Goal: Transaction & Acquisition: Book appointment/travel/reservation

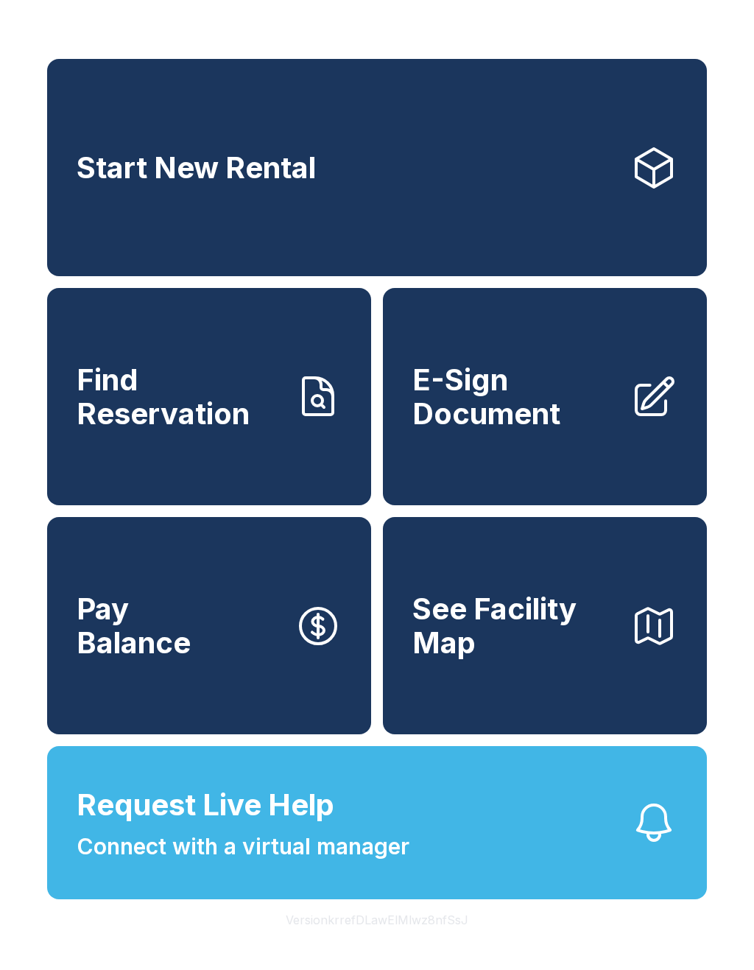
click at [131, 430] on span "Find Reservation" at bounding box center [180, 396] width 206 height 67
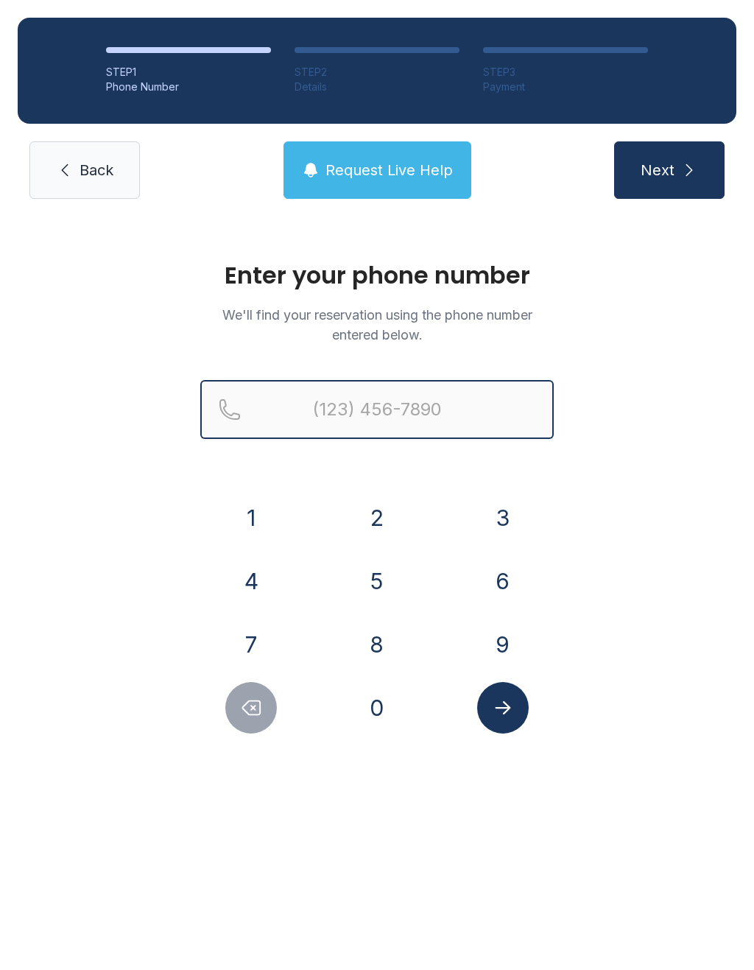
click at [362, 418] on input "Reservation phone number" at bounding box center [377, 409] width 354 height 59
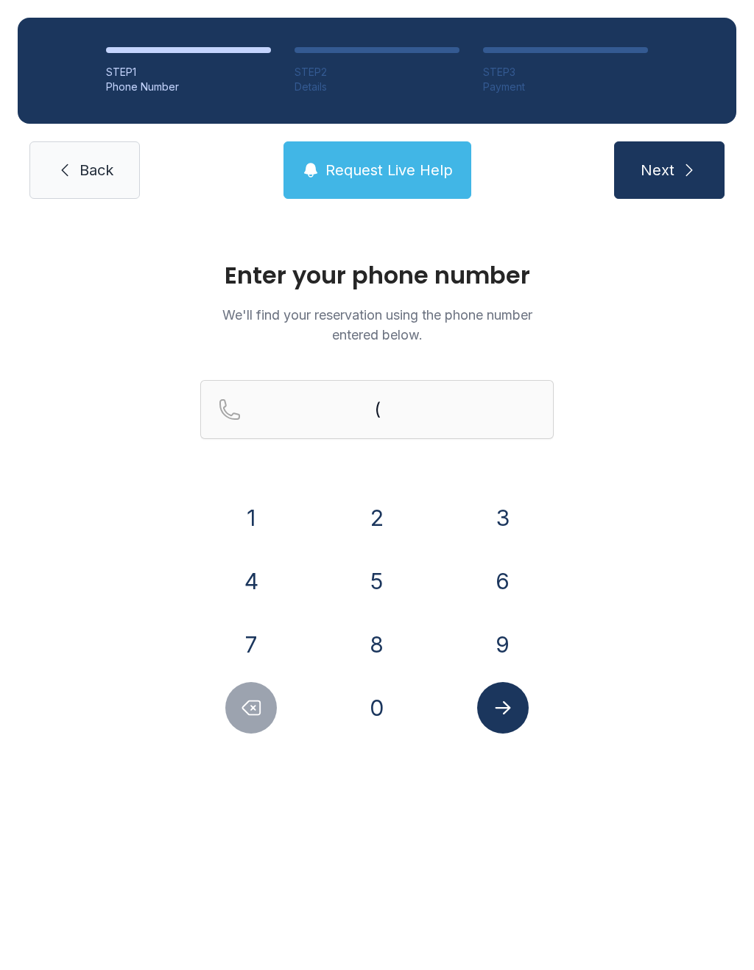
click at [369, 594] on button "5" at bounding box center [377, 582] width 52 height 52
click at [516, 584] on button "6" at bounding box center [503, 582] width 52 height 52
click at [253, 518] on button "1" at bounding box center [251, 518] width 52 height 52
click at [253, 586] on button "4" at bounding box center [251, 582] width 52 height 52
click at [245, 525] on button "1" at bounding box center [251, 518] width 52 height 52
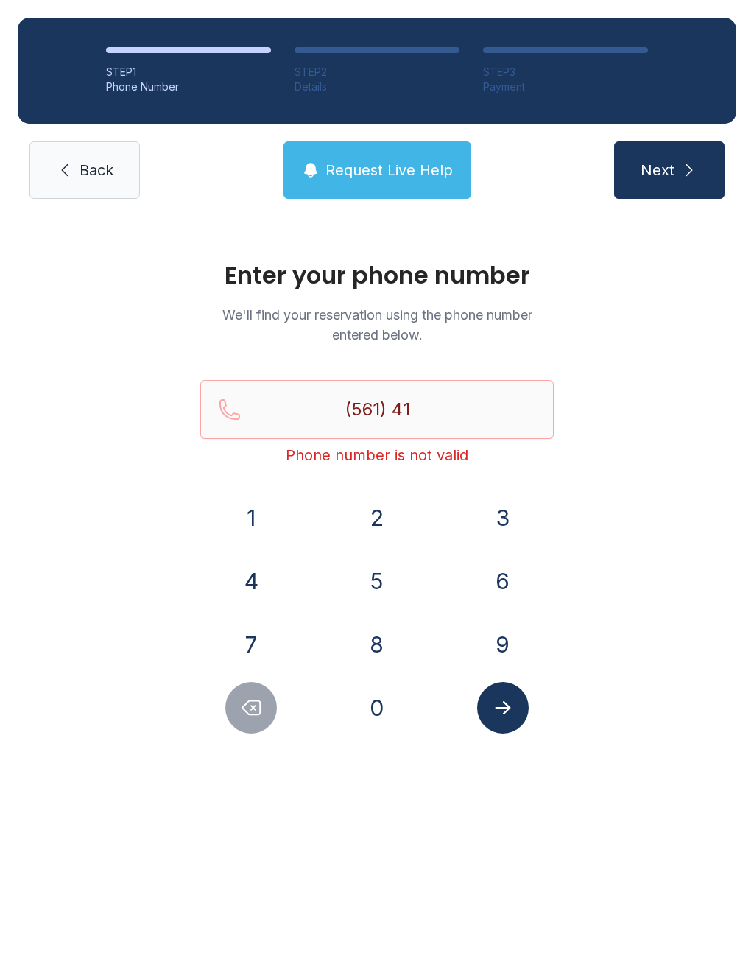
click at [378, 516] on button "2" at bounding box center [377, 518] width 52 height 52
click at [382, 656] on button "8" at bounding box center [377, 645] width 52 height 52
click at [508, 524] on button "3" at bounding box center [503, 518] width 52 height 52
click at [371, 527] on button "2" at bounding box center [377, 518] width 52 height 52
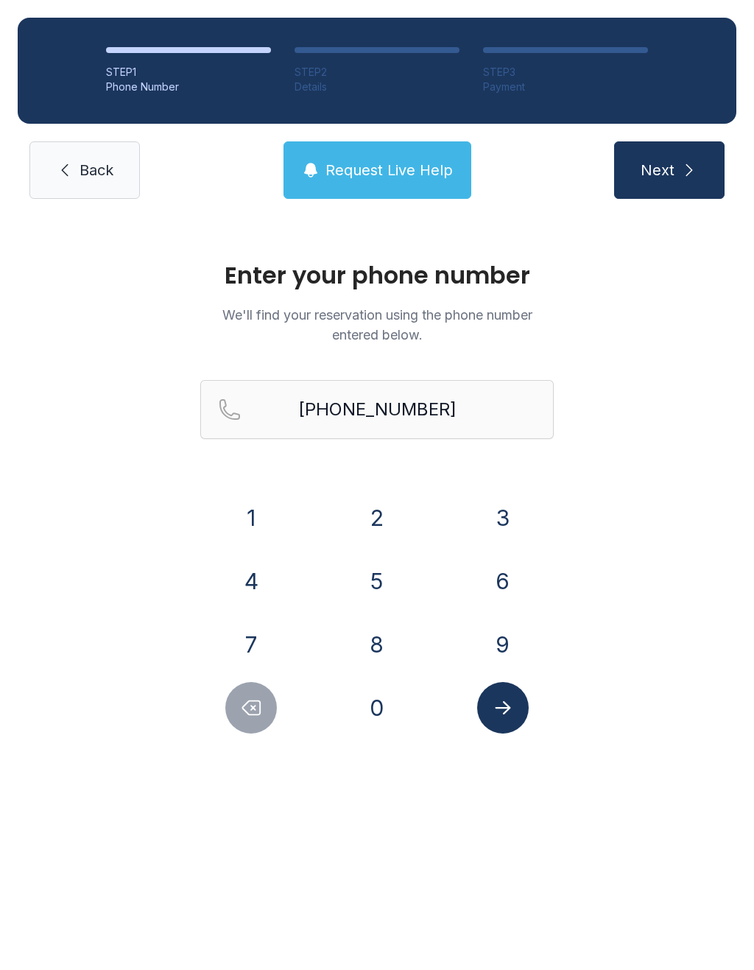
click at [509, 723] on button "Submit lookup form" at bounding box center [503, 708] width 52 height 52
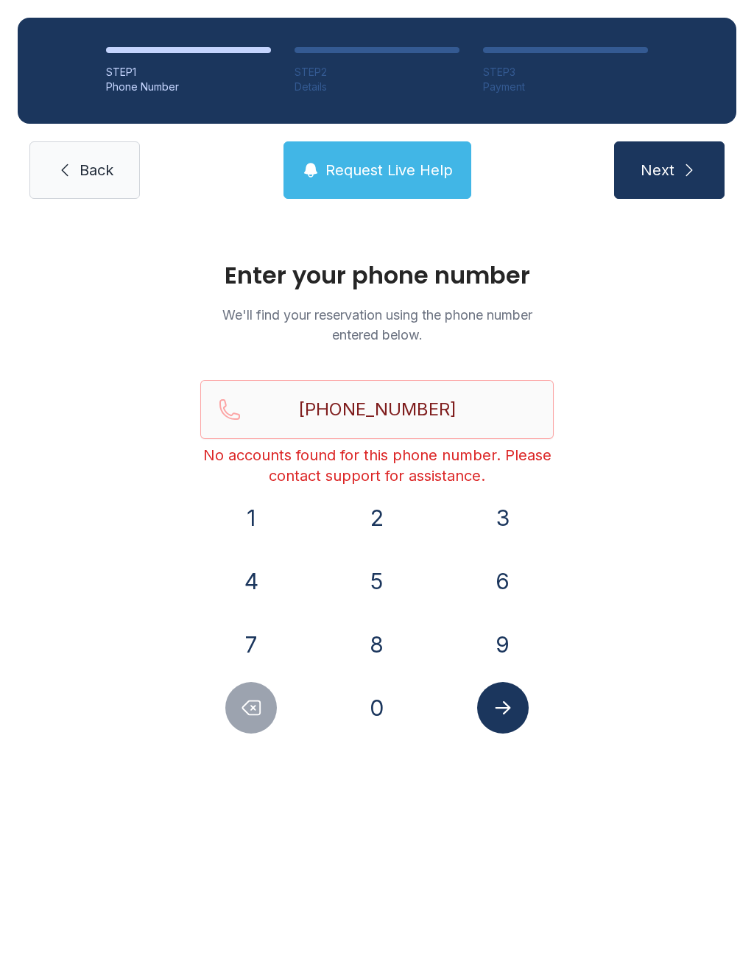
click at [661, 184] on button "Next" at bounding box center [669, 169] width 111 height 57
click at [243, 730] on button "Delete number" at bounding box center [251, 708] width 52 height 52
click at [372, 520] on button "2" at bounding box center [377, 518] width 52 height 52
type input "[PHONE_NUMBER]"
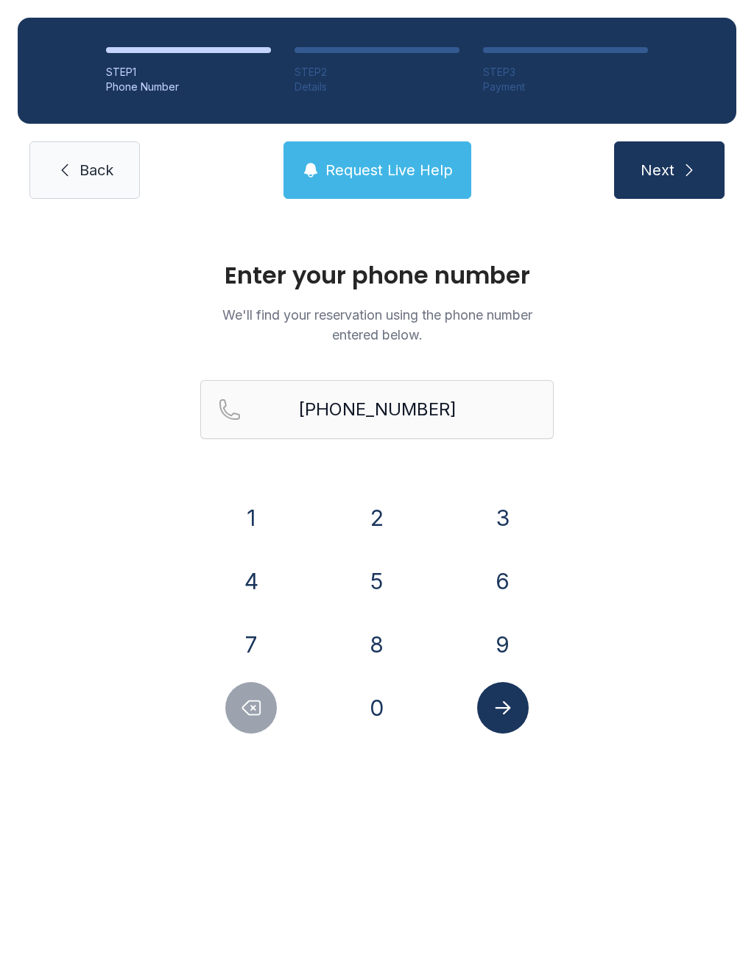
click at [668, 178] on span "Next" at bounding box center [658, 170] width 34 height 21
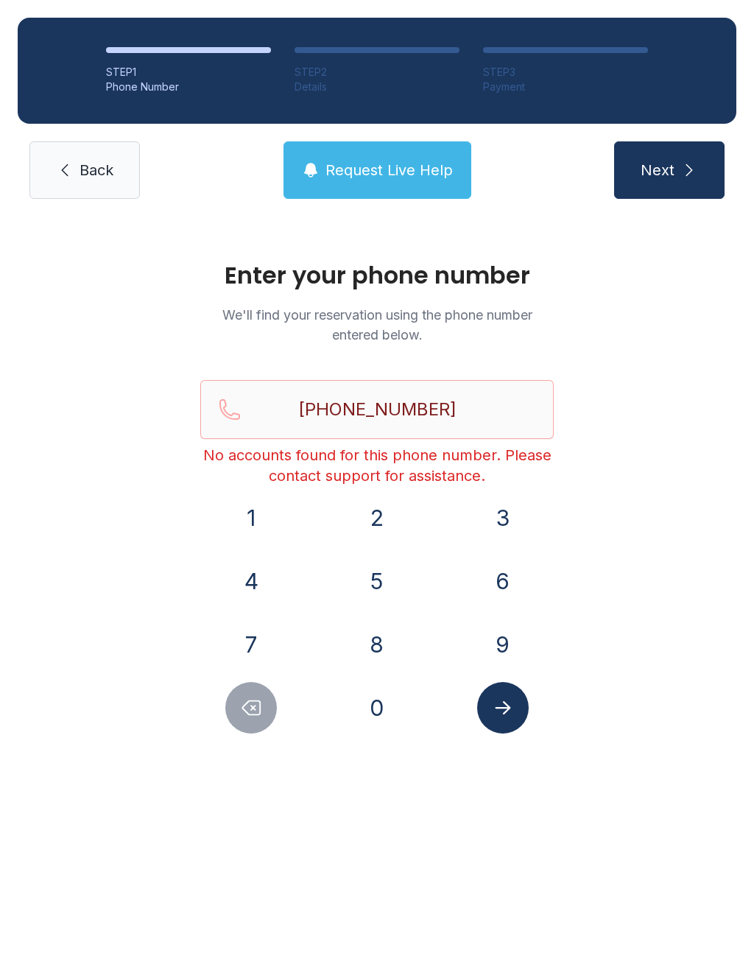
click at [520, 702] on button "Submit lookup form" at bounding box center [503, 708] width 52 height 52
click at [103, 184] on link "Back" at bounding box center [84, 169] width 111 height 57
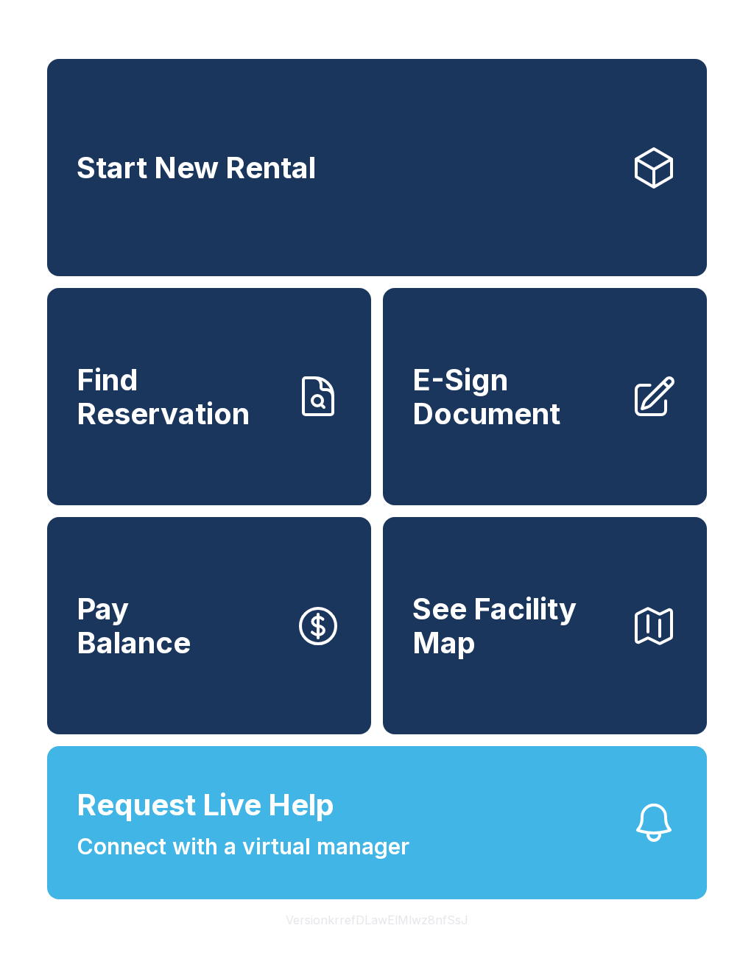
click at [155, 413] on span "Find Reservation" at bounding box center [180, 396] width 206 height 67
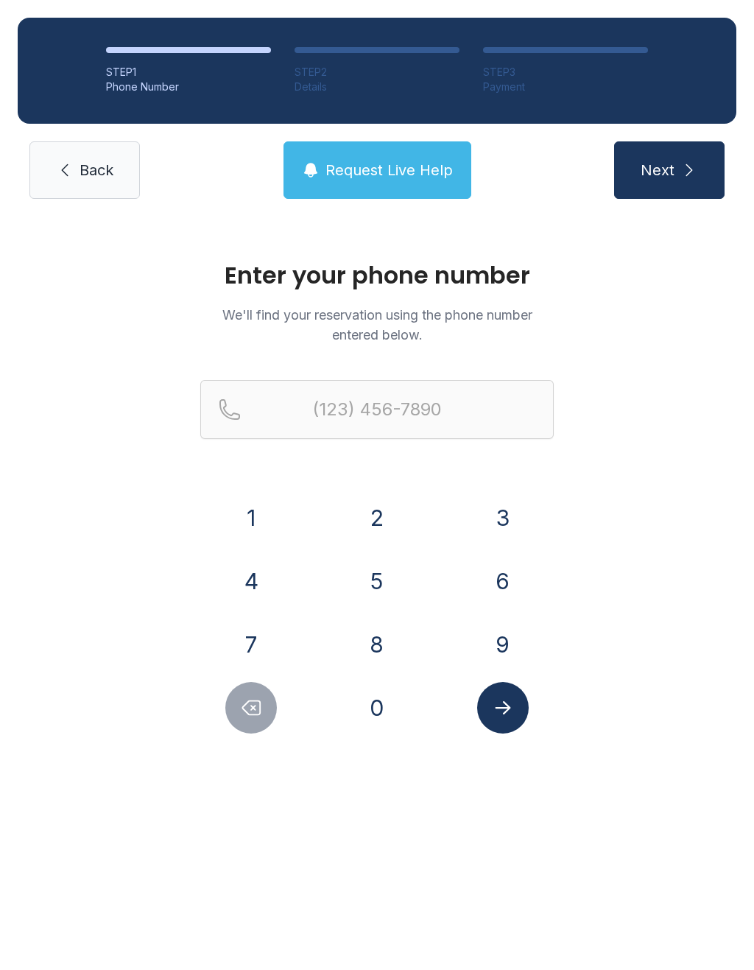
click at [368, 584] on button "5" at bounding box center [377, 582] width 52 height 52
click at [505, 588] on button "6" at bounding box center [503, 582] width 52 height 52
click at [257, 519] on button "1" at bounding box center [251, 518] width 52 height 52
click at [259, 585] on button "4" at bounding box center [251, 582] width 52 height 52
click at [250, 516] on button "1" at bounding box center [251, 518] width 52 height 52
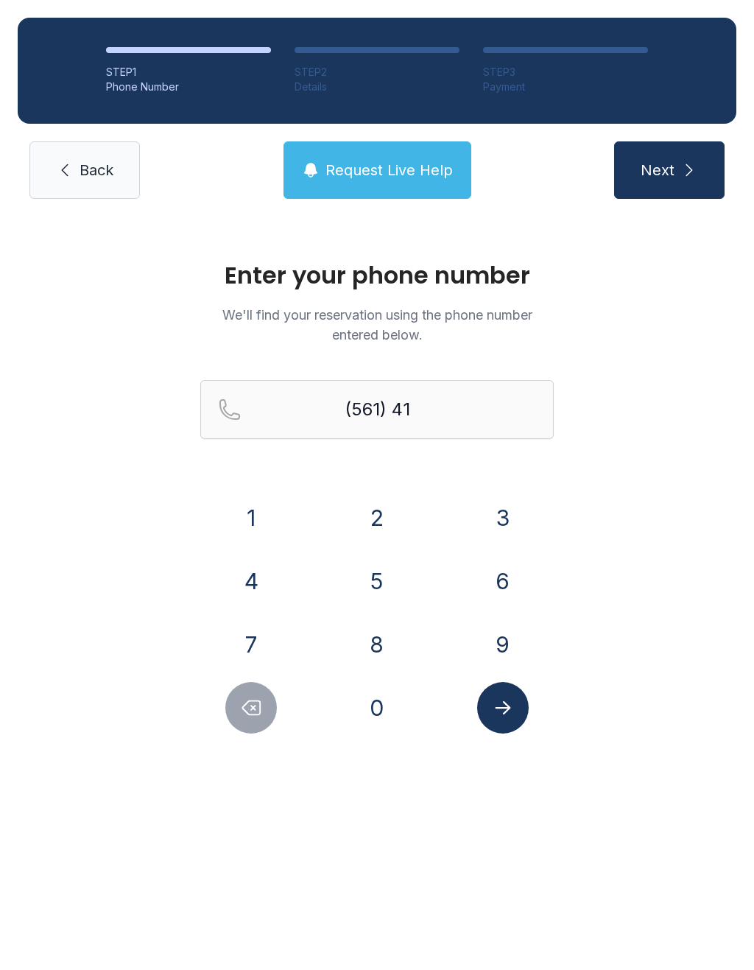
click at [369, 516] on button "2" at bounding box center [377, 518] width 52 height 52
click at [378, 646] on button "8" at bounding box center [377, 645] width 52 height 52
click at [377, 646] on button "8" at bounding box center [377, 645] width 52 height 52
click at [508, 516] on button "3" at bounding box center [503, 518] width 52 height 52
click at [376, 528] on button "2" at bounding box center [377, 518] width 52 height 52
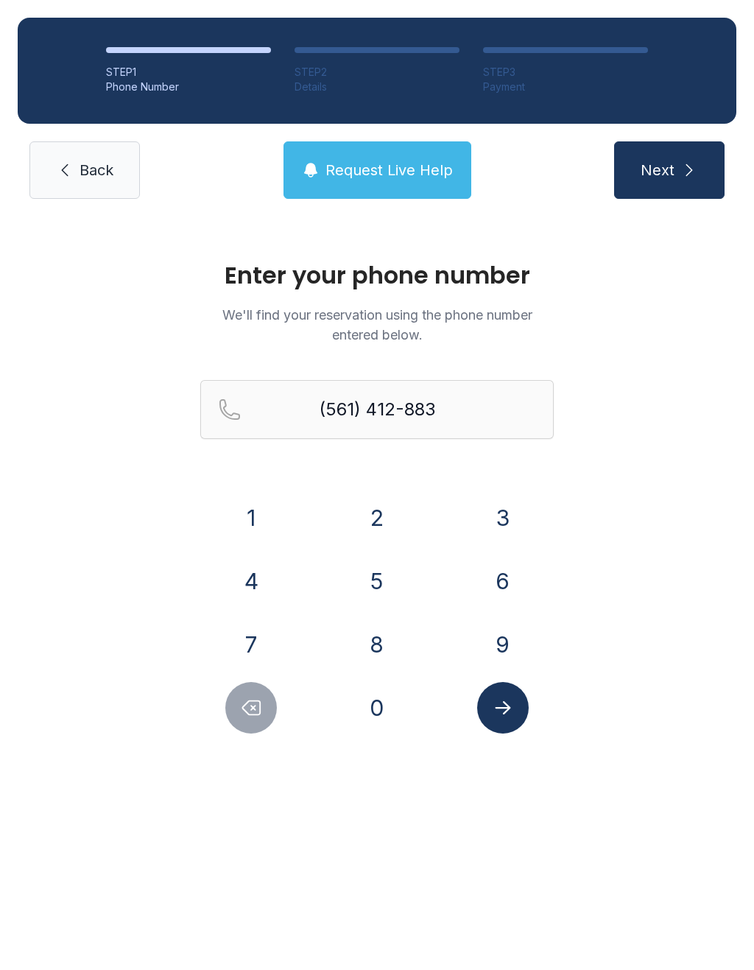
type input "[PHONE_NUMBER]"
click at [683, 161] on icon "submit" at bounding box center [690, 170] width 18 height 18
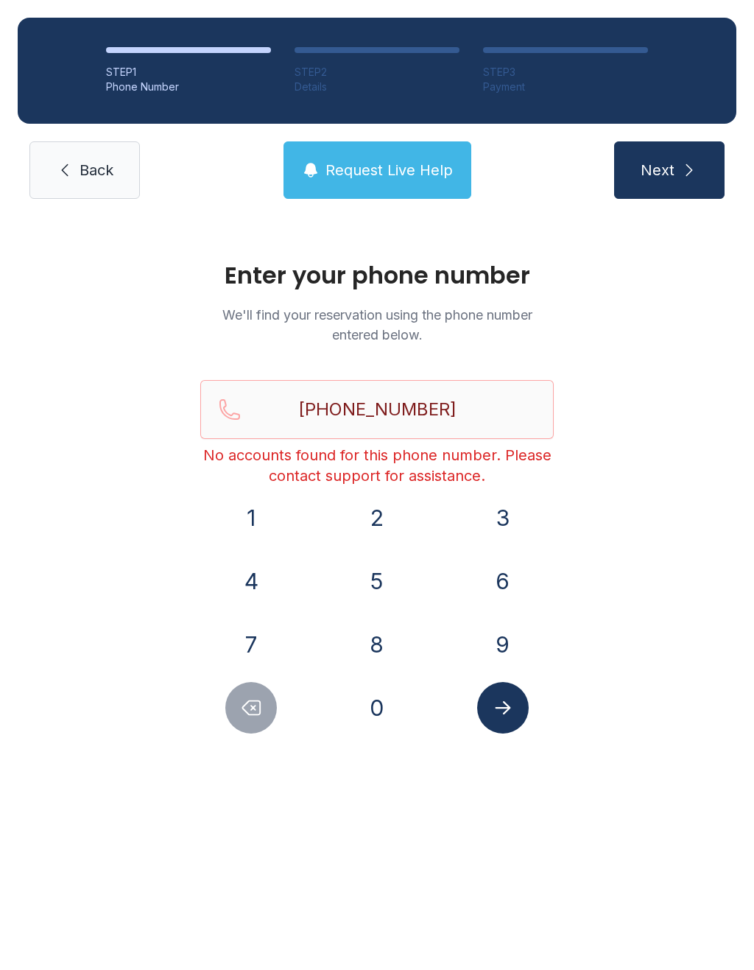
click at [104, 179] on span "Back" at bounding box center [97, 170] width 34 height 21
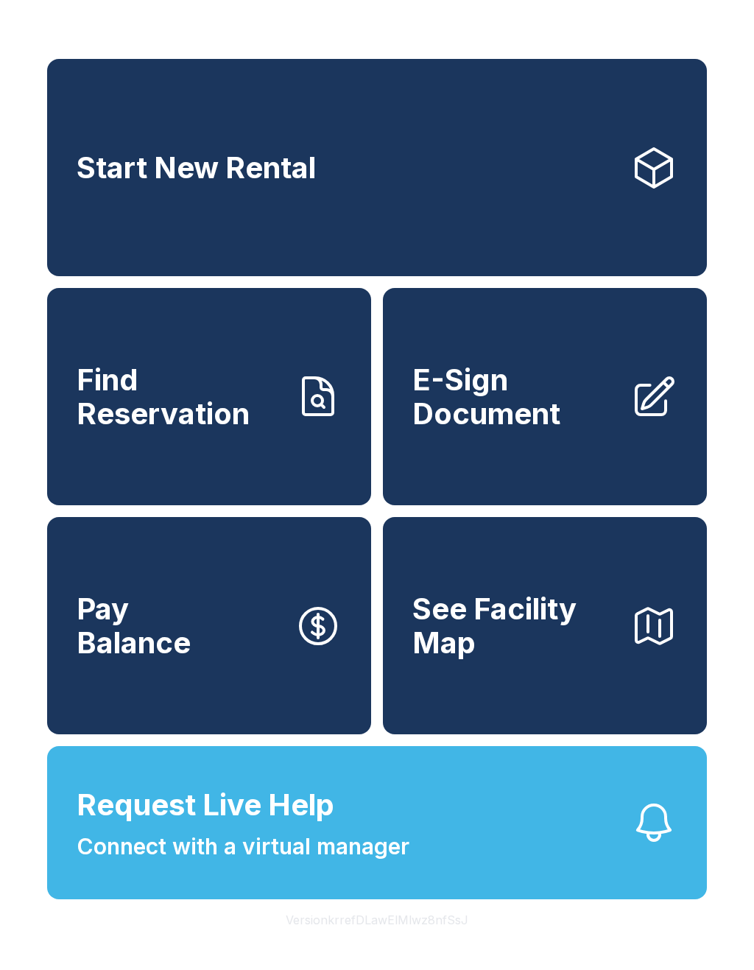
click at [74, 174] on link "Start New Rental" at bounding box center [377, 167] width 660 height 217
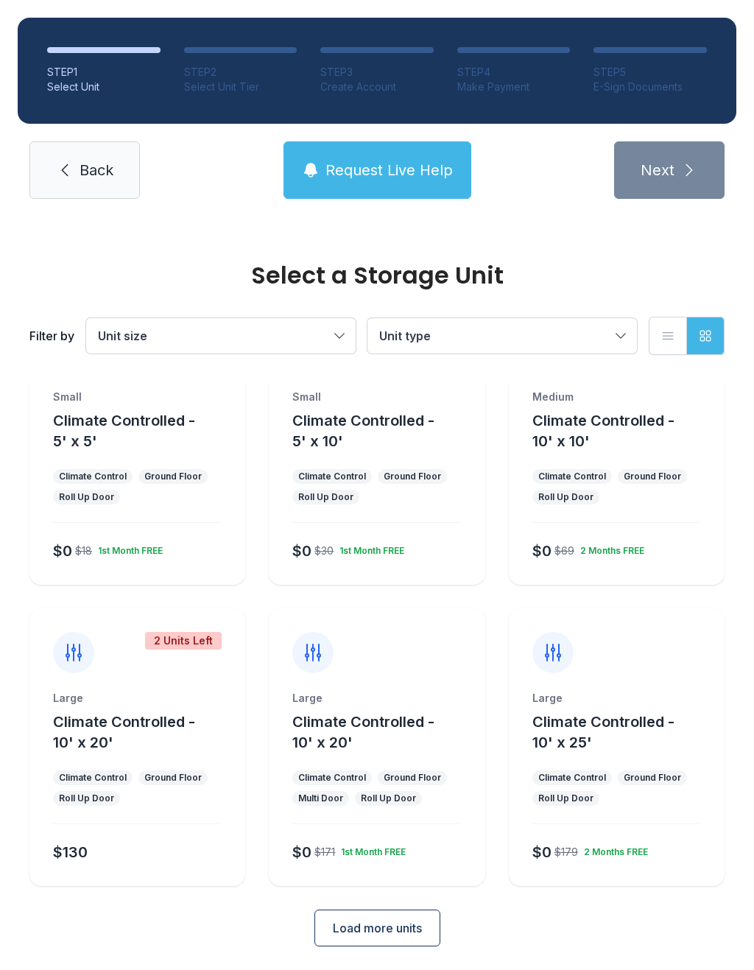
scroll to position [80, 0]
click at [391, 925] on span "Load more units" at bounding box center [377, 929] width 89 height 18
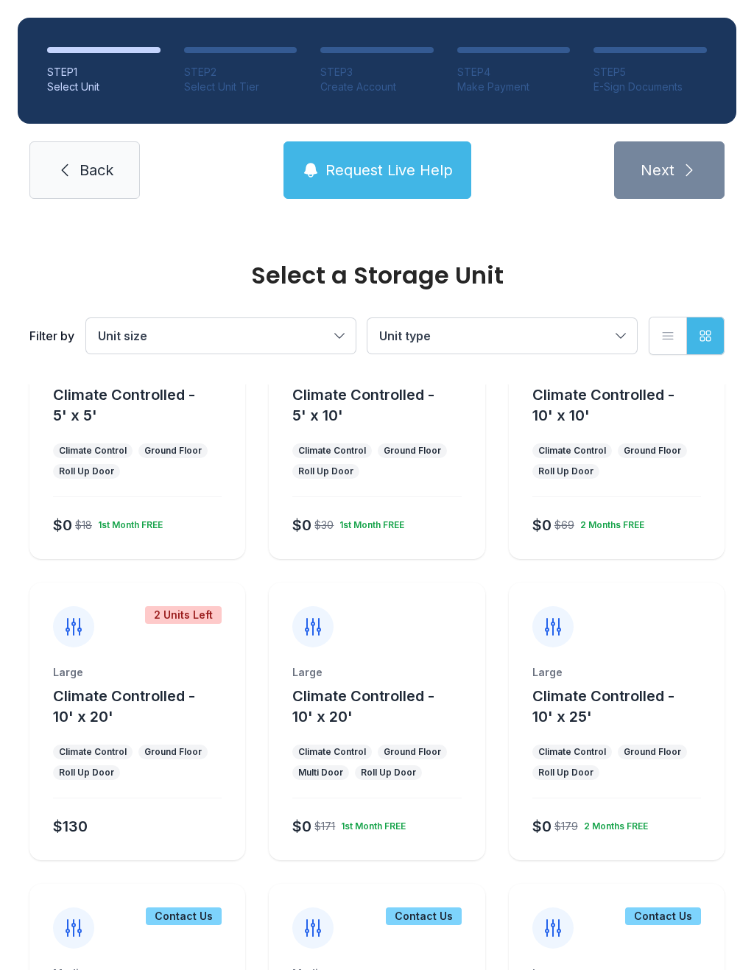
scroll to position [110, 0]
